Goal: Navigation & Orientation: Find specific page/section

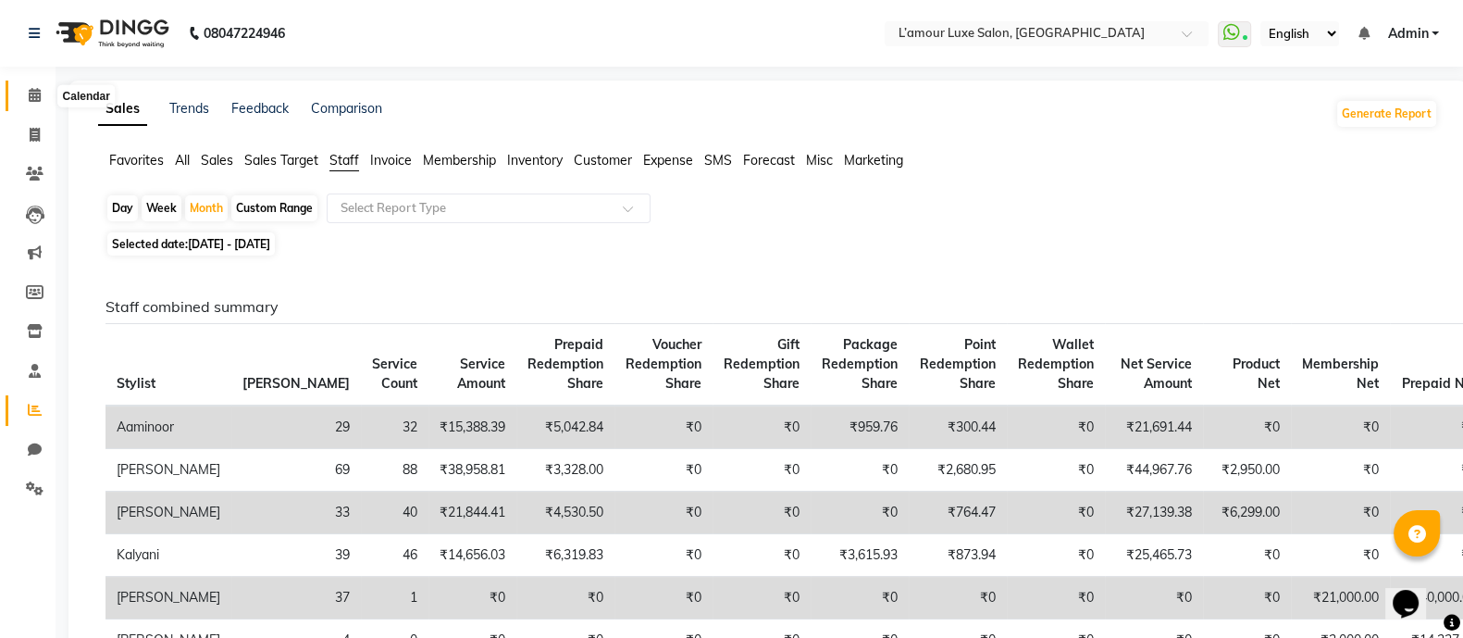
click at [30, 97] on icon at bounding box center [35, 95] width 12 height 14
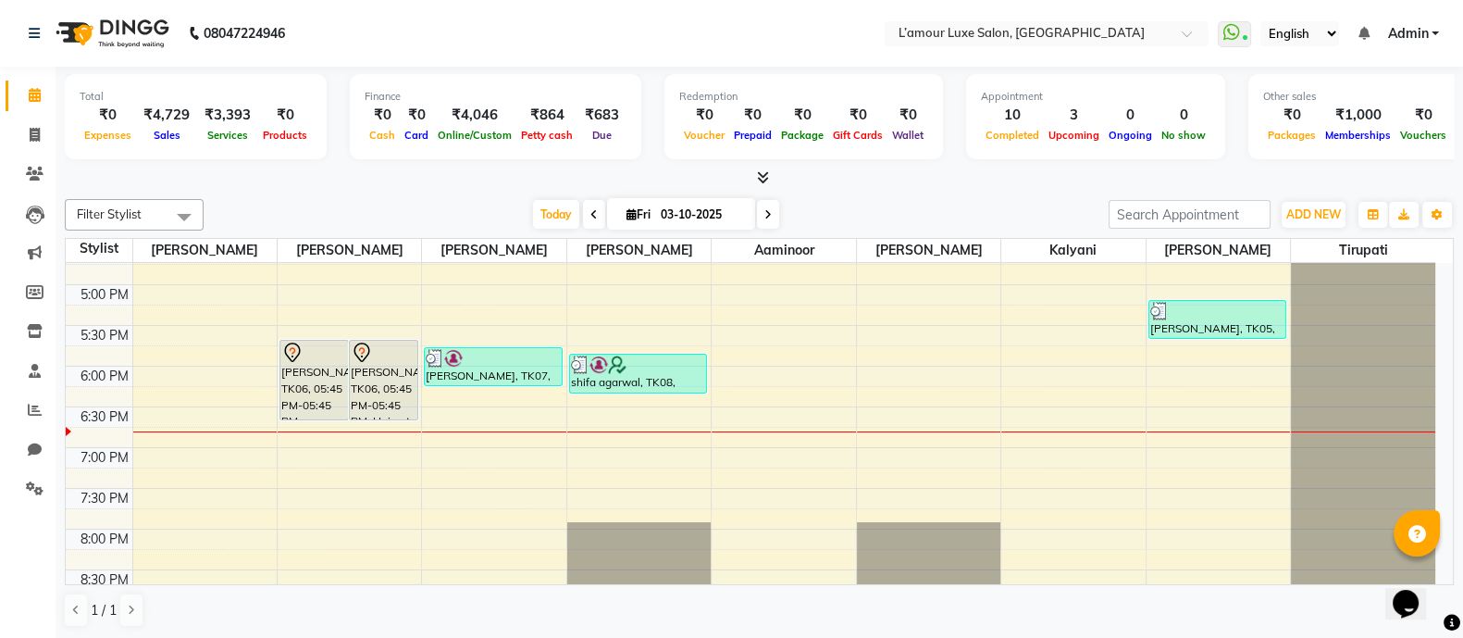
scroll to position [628, 0]
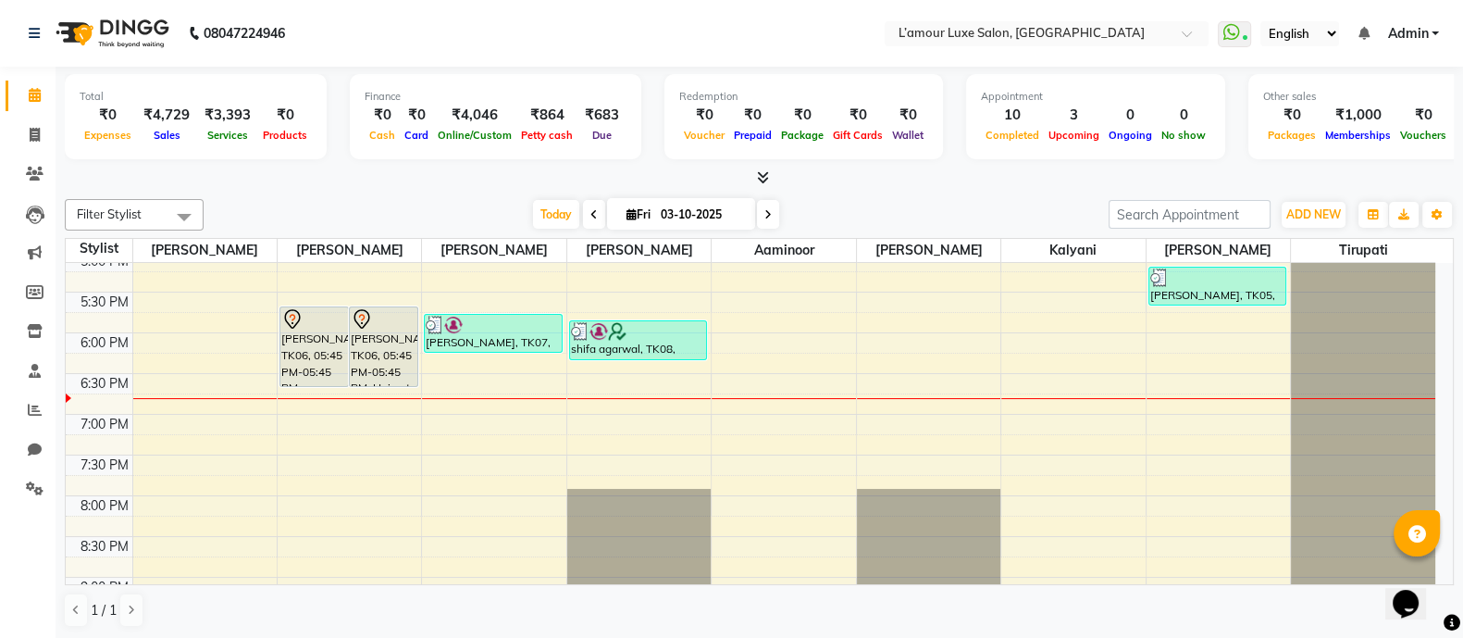
scroll to position [808, 0]
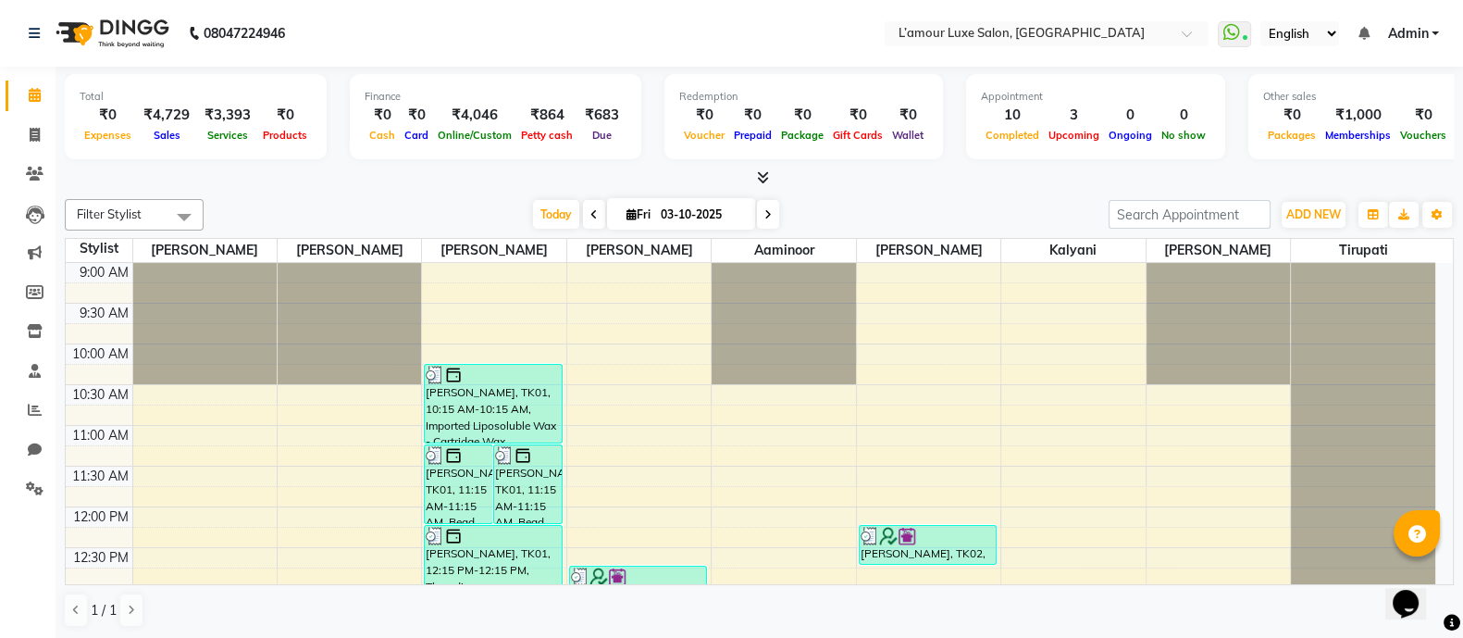
click at [759, 175] on icon at bounding box center [763, 177] width 12 height 14
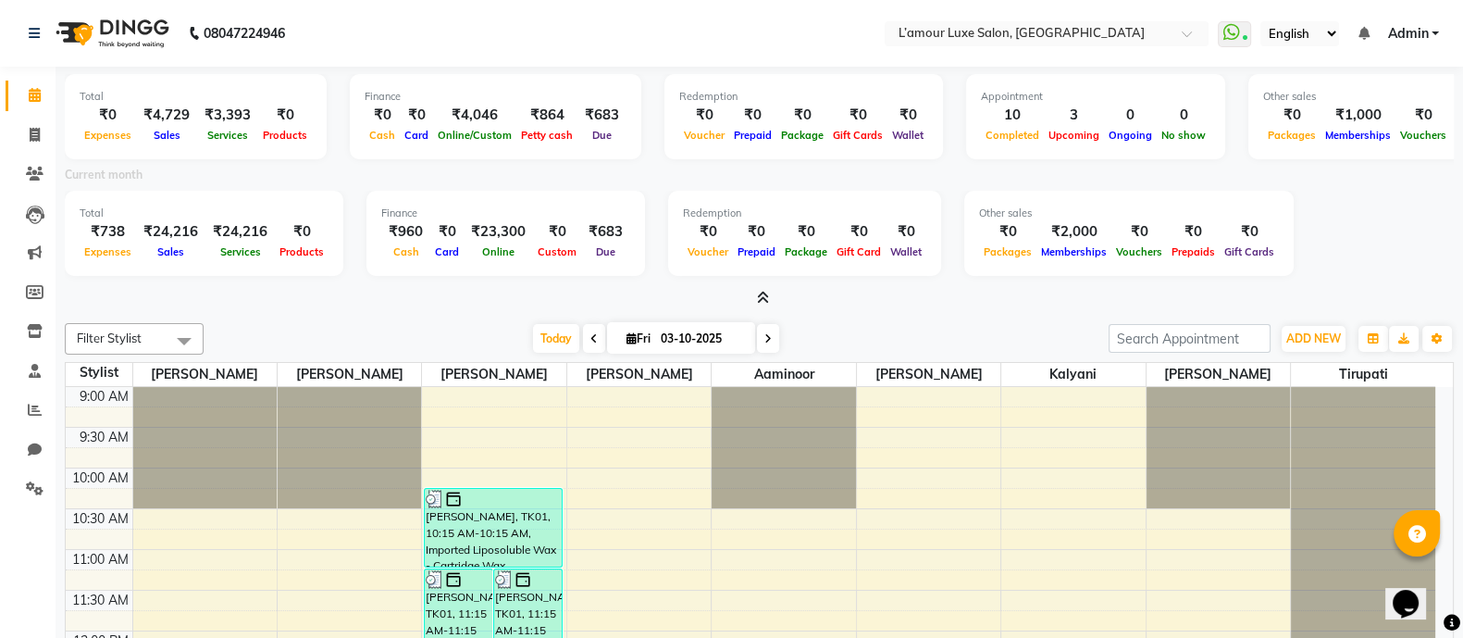
click at [759, 295] on icon at bounding box center [763, 298] width 12 height 14
